Goal: Transaction & Acquisition: Purchase product/service

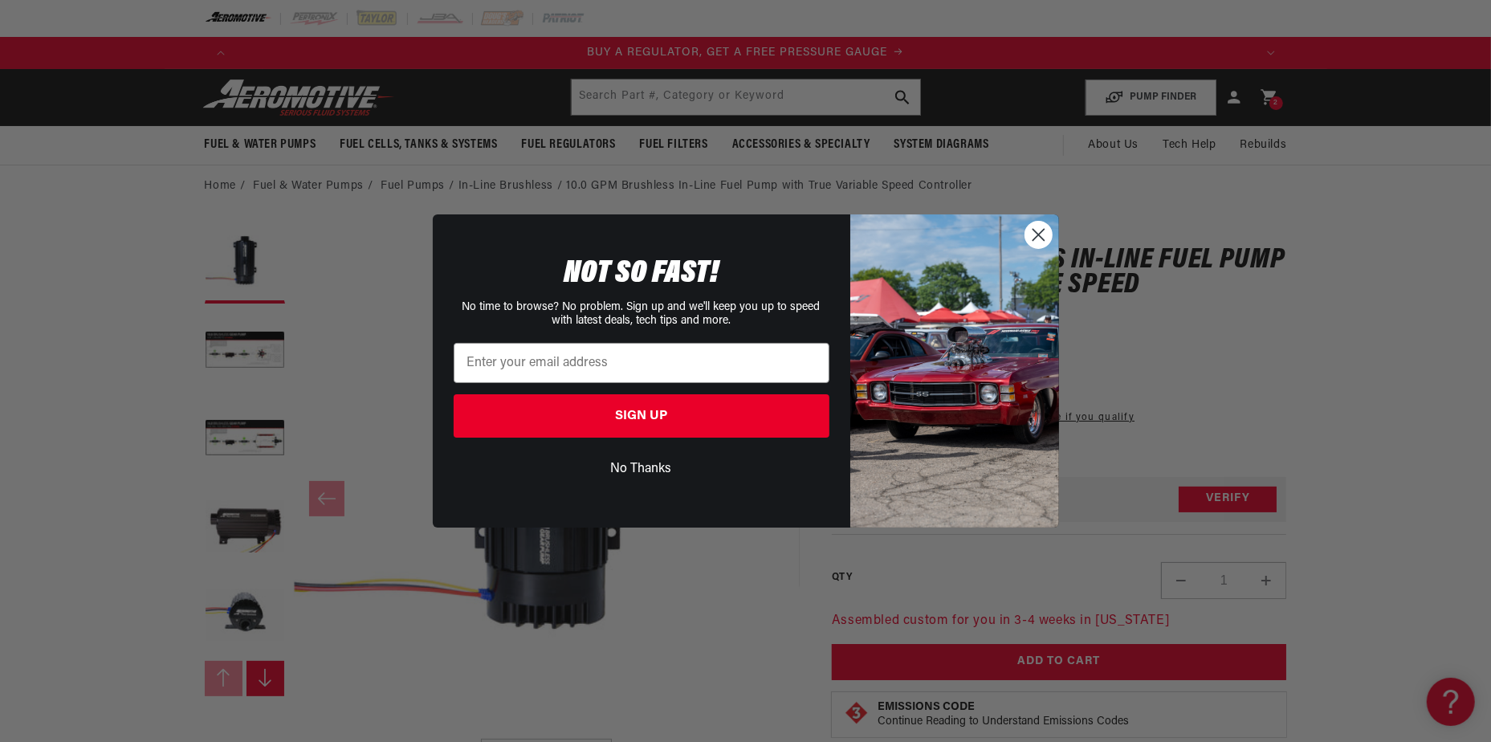
click at [1033, 234] on circle "Close dialog" at bounding box center [1037, 235] width 26 height 26
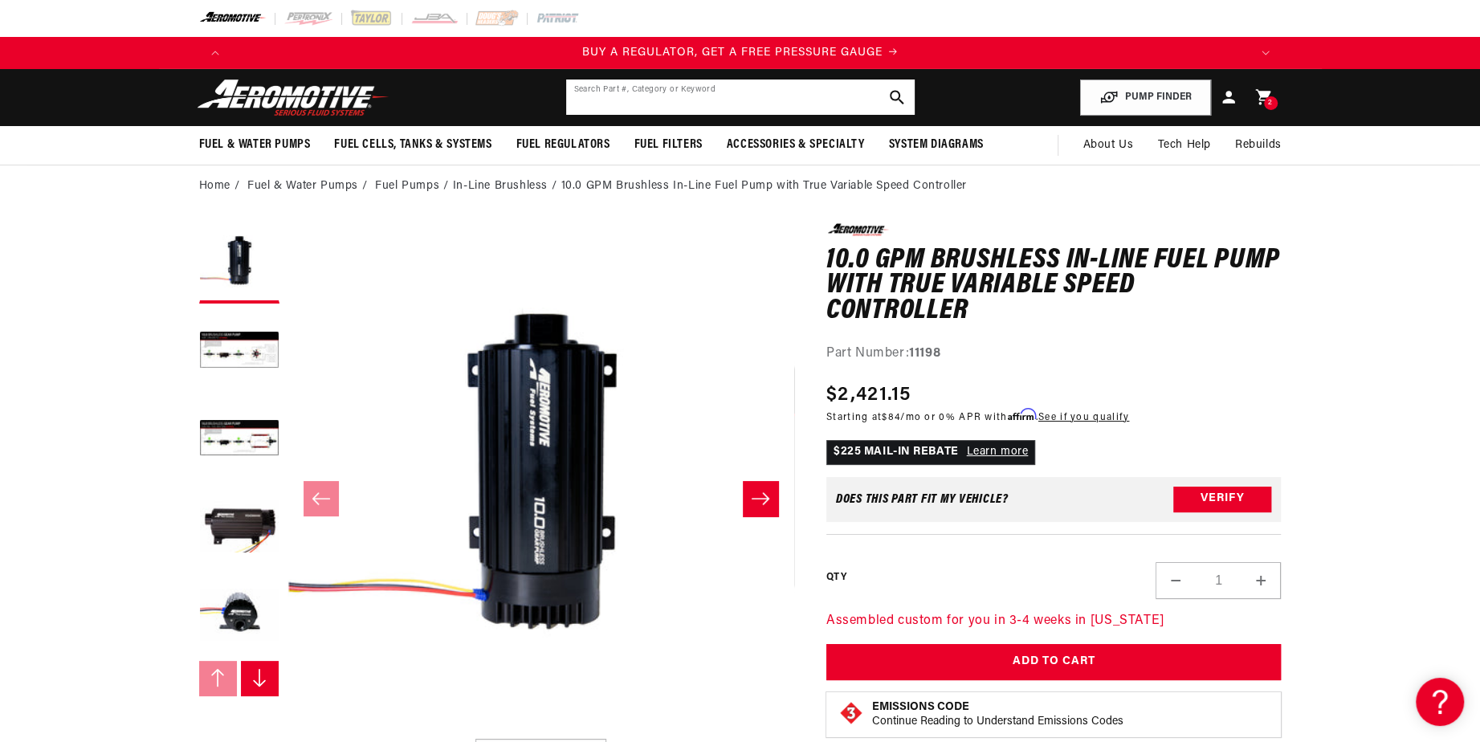
click at [749, 107] on input "text" at bounding box center [740, 96] width 348 height 35
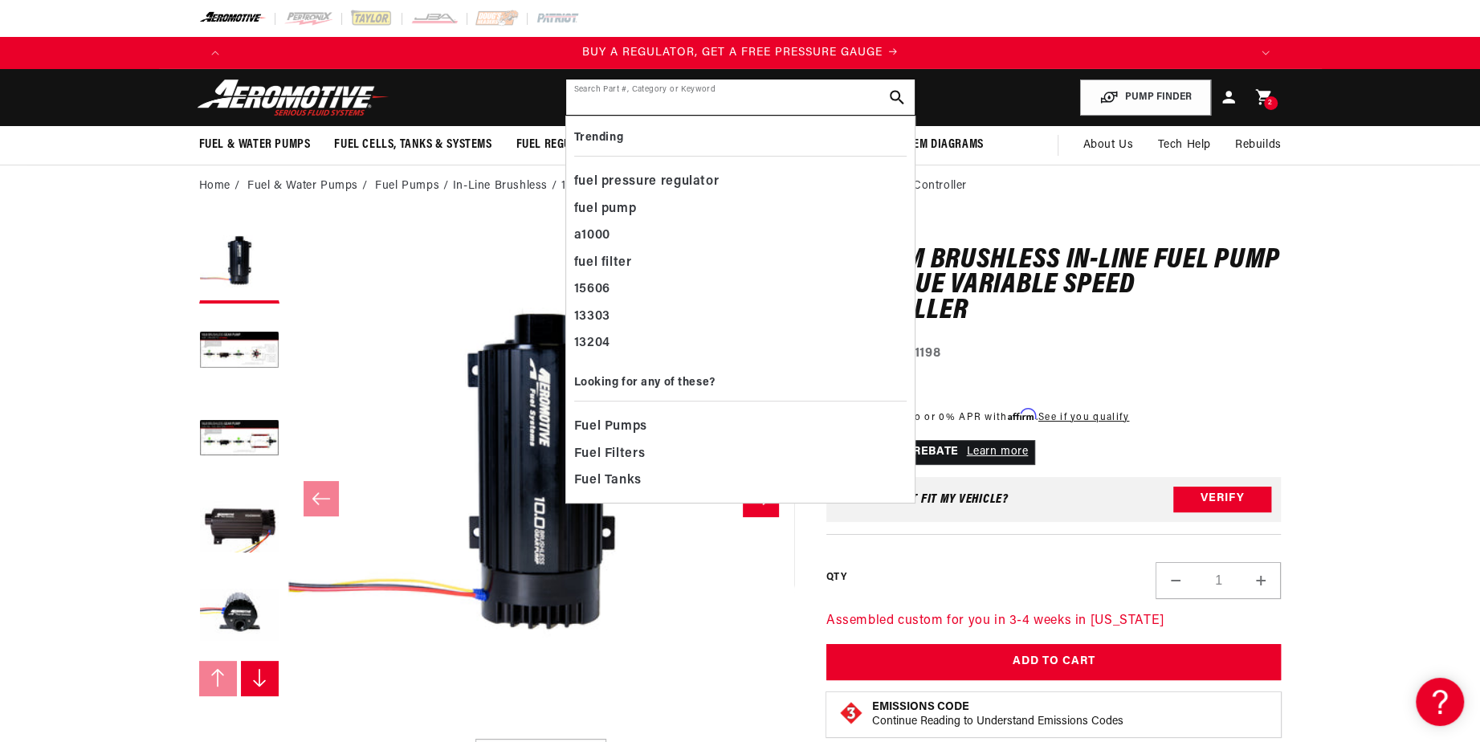
paste input "11202"
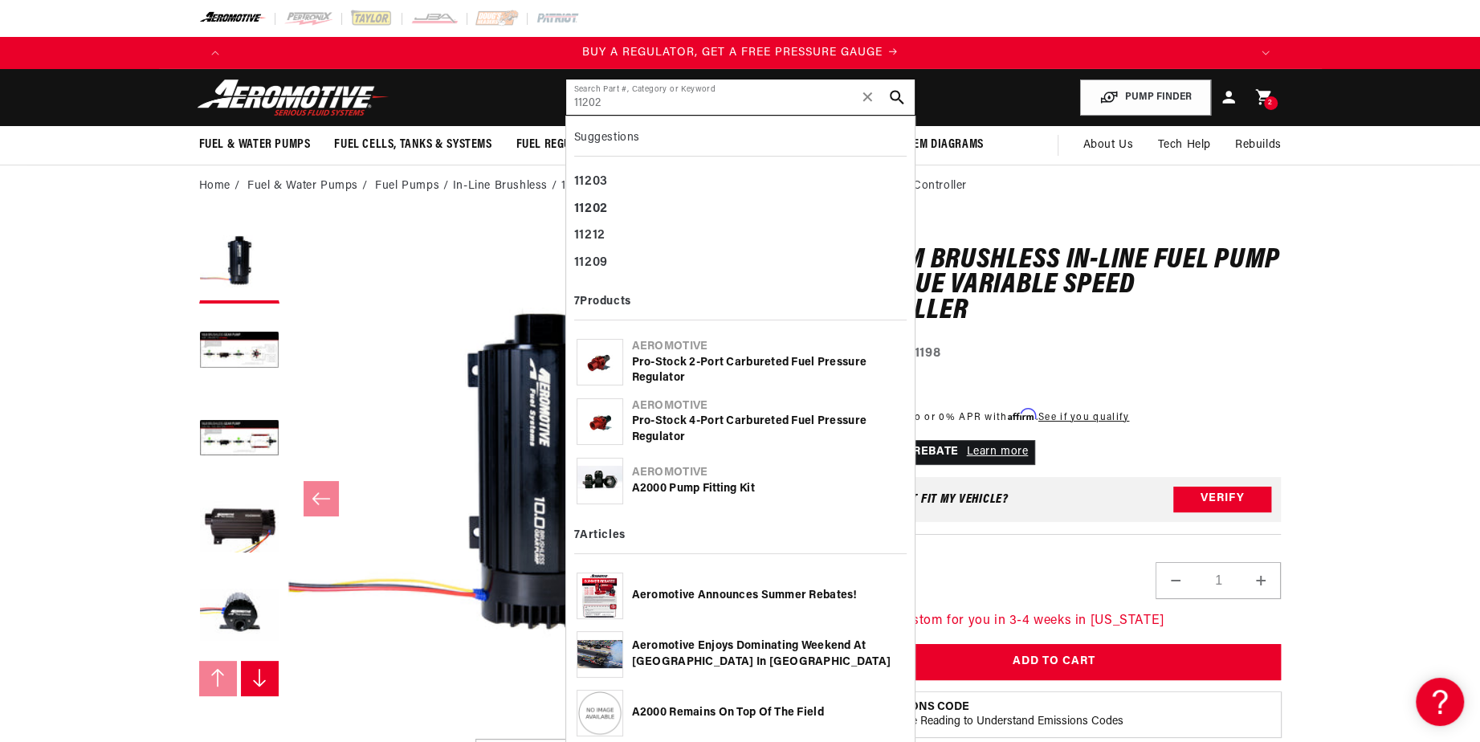
type input "11202"
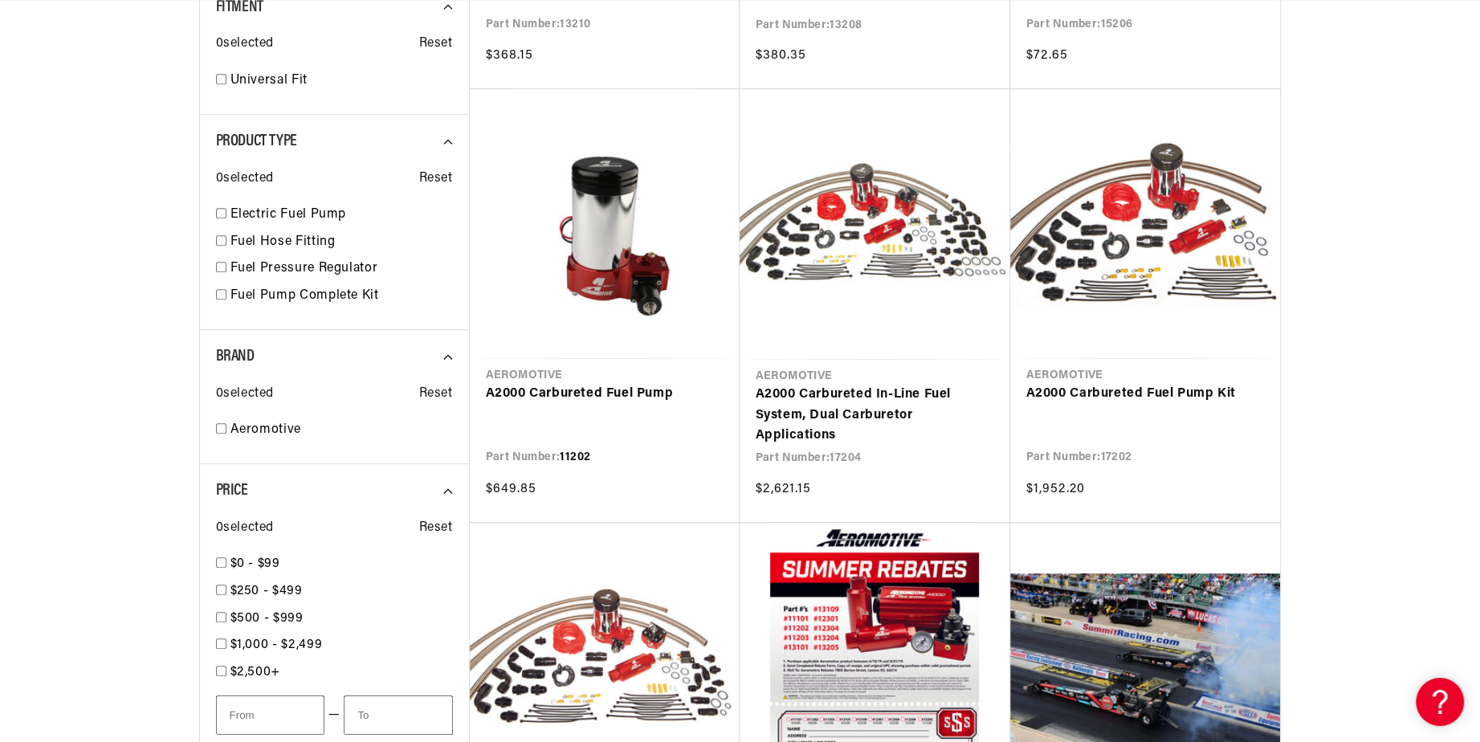
scroll to position [642, 0]
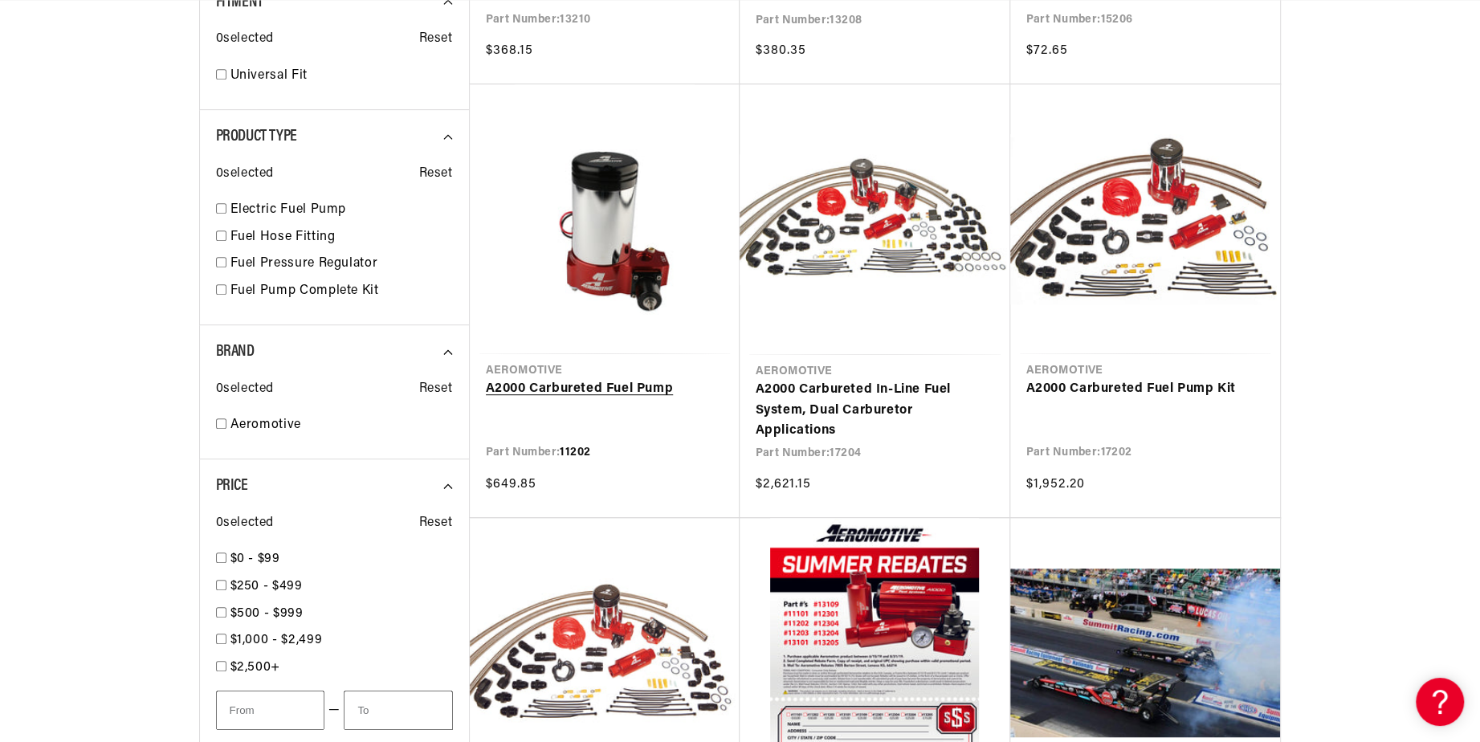
click at [595, 395] on link "A2000 Carbureted Fuel Pump" at bounding box center [605, 389] width 238 height 21
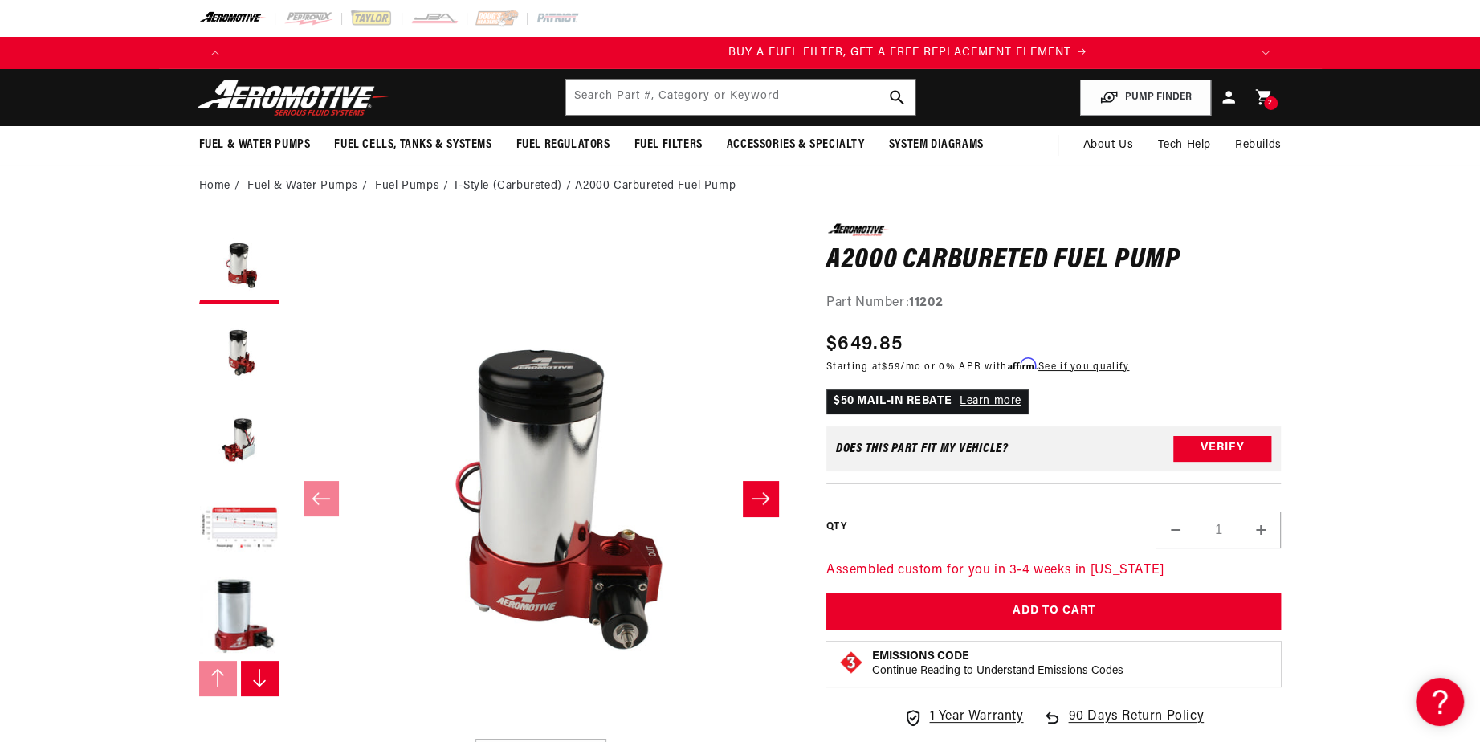
scroll to position [0, 1017]
click at [621, 112] on input "text" at bounding box center [740, 96] width 348 height 35
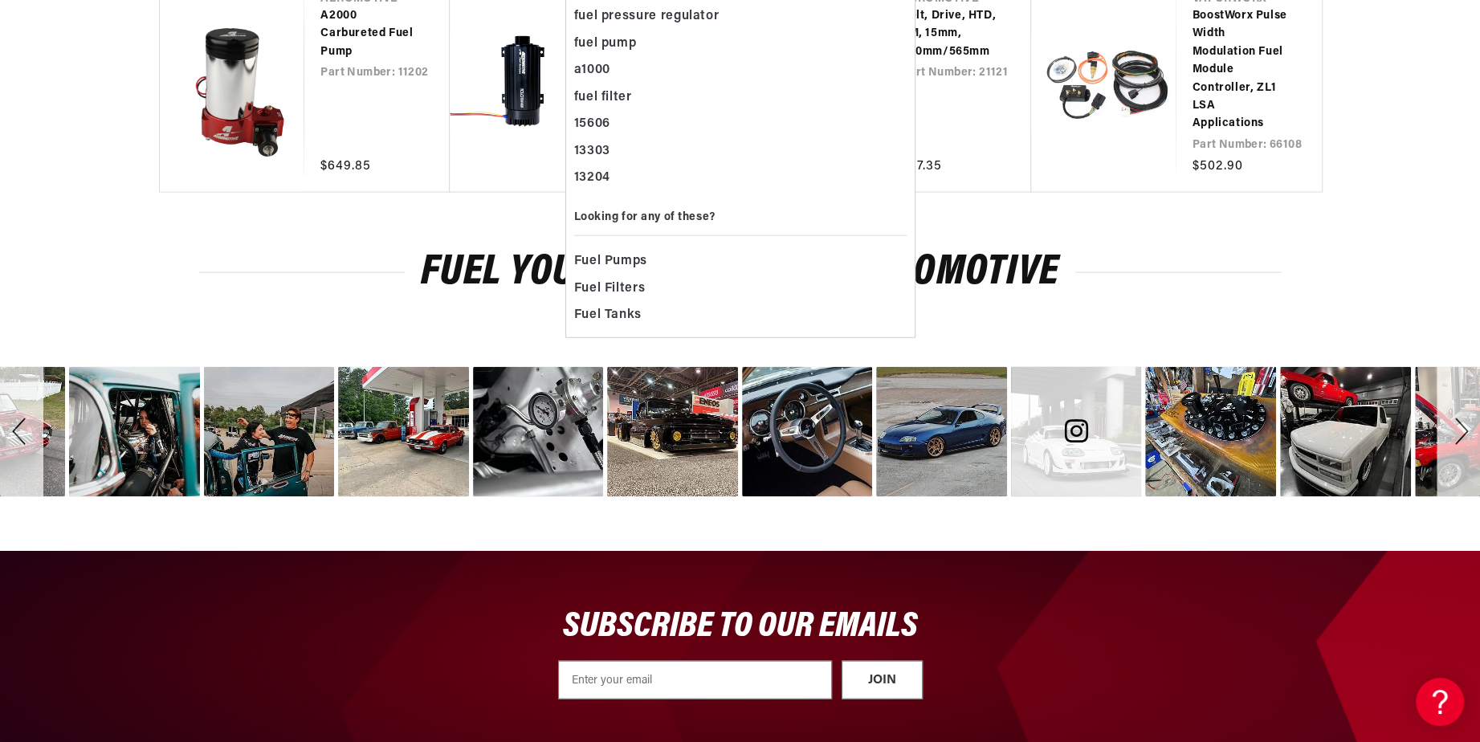
scroll to position [3238, 0]
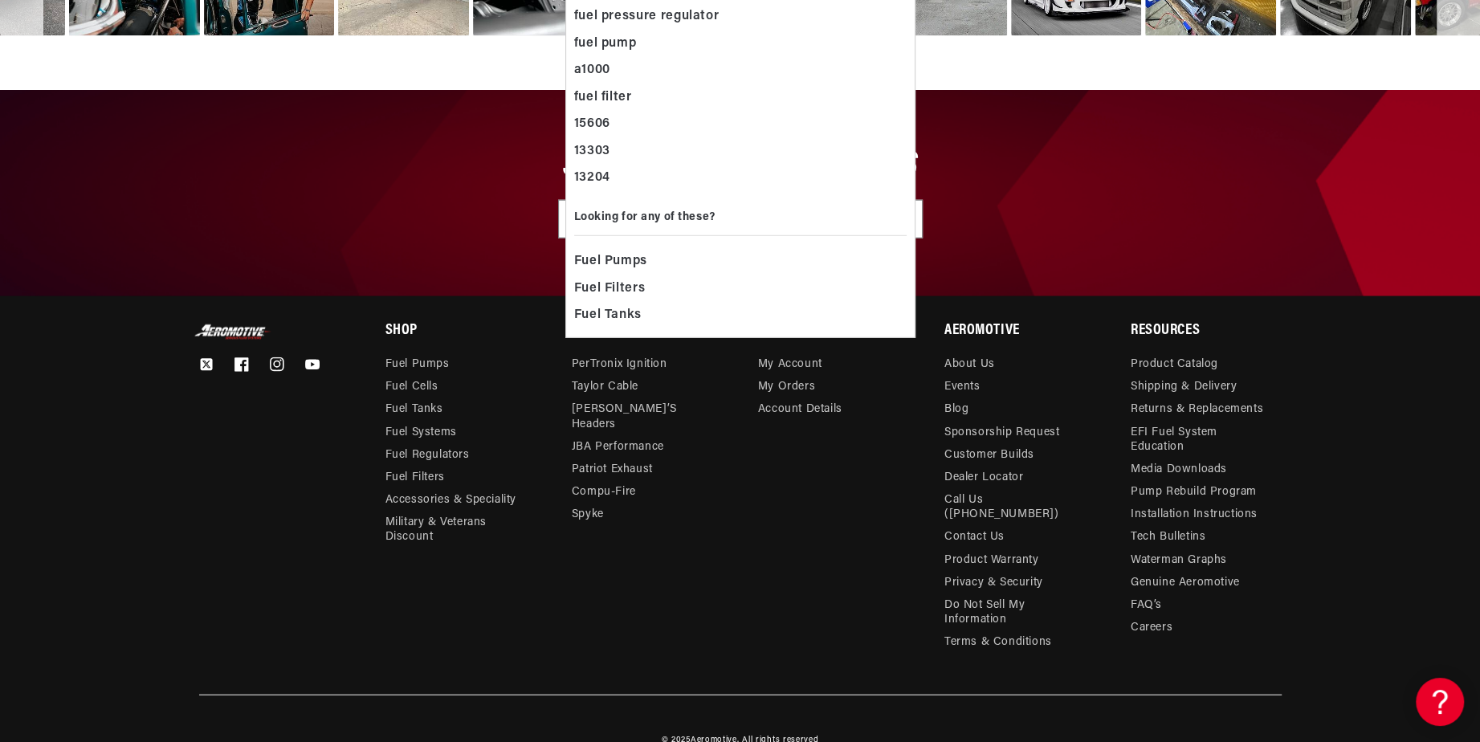
click at [1438, 446] on footer "Twitter Facebook Instagram YouTube Shop Fuel Pumps Fuel Cells Fuel Tanks ." at bounding box center [740, 535] width 1480 height 481
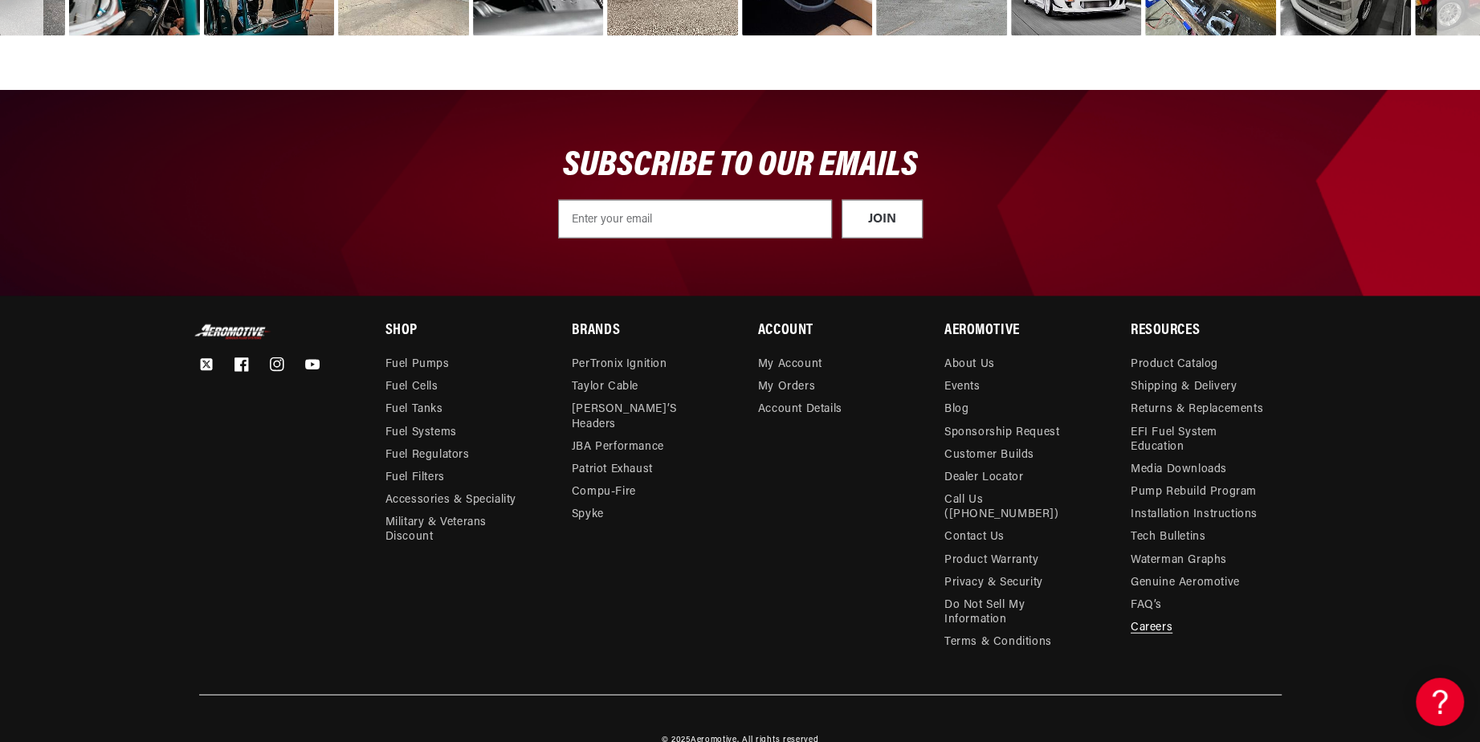
click at [1156, 617] on link "Careers" at bounding box center [1151, 628] width 42 height 22
